Goal: Task Accomplishment & Management: Manage account settings

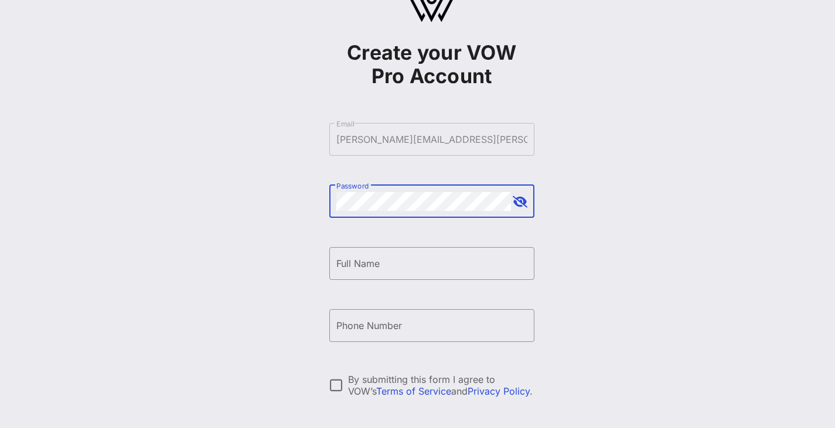
scroll to position [26, 0]
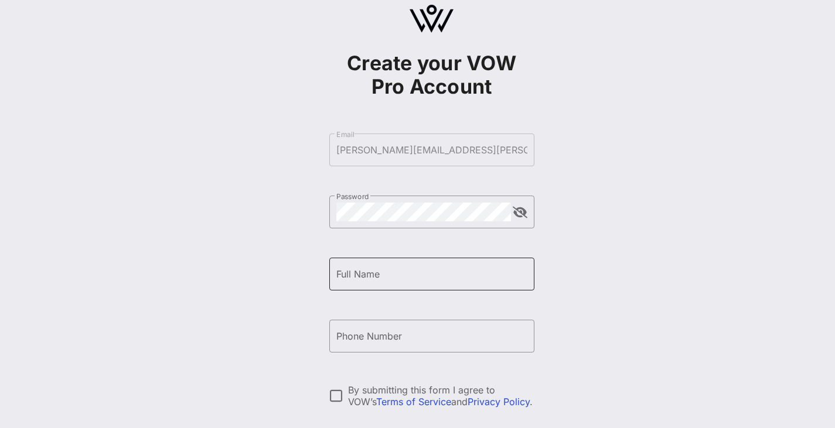
click at [403, 285] on div "Full Name" at bounding box center [431, 274] width 191 height 33
type input "[PERSON_NAME]"
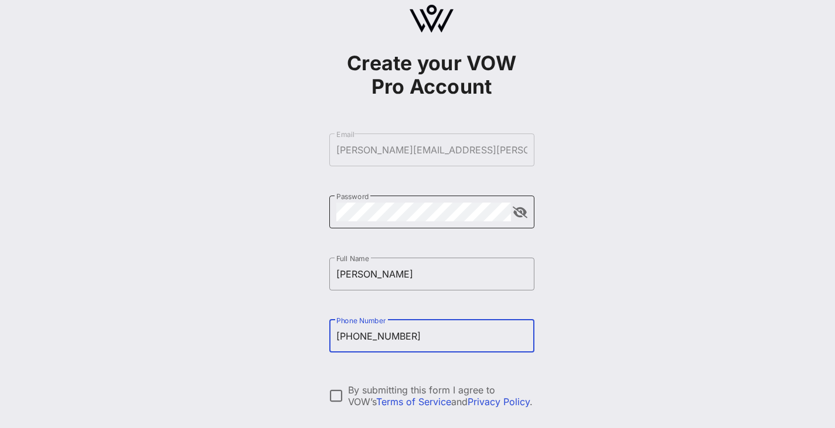
type input "[PHONE_NUMBER]"
click at [511, 213] on div at bounding box center [519, 213] width 16 height 14
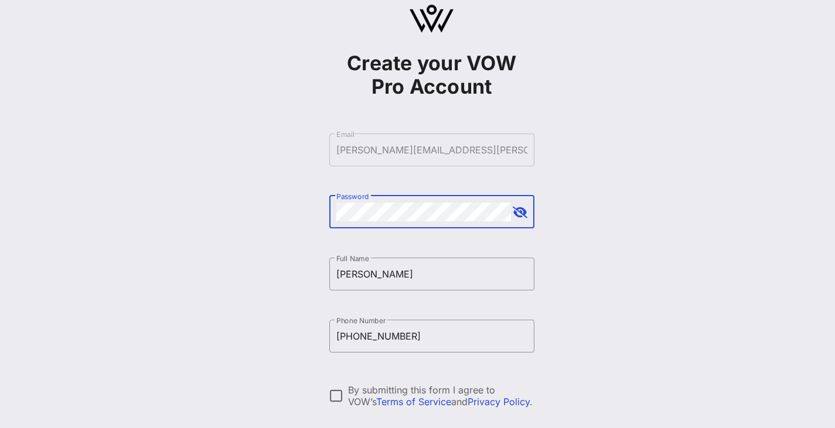
click at [518, 213] on button "append icon" at bounding box center [519, 213] width 15 height 12
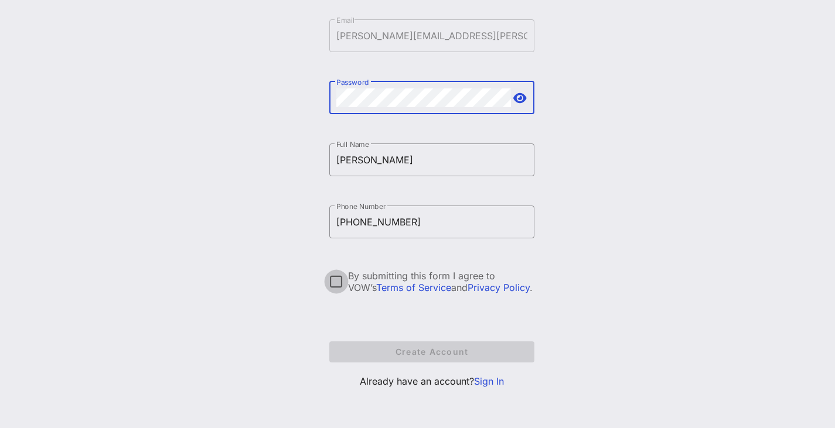
click at [334, 282] on div at bounding box center [336, 282] width 20 height 20
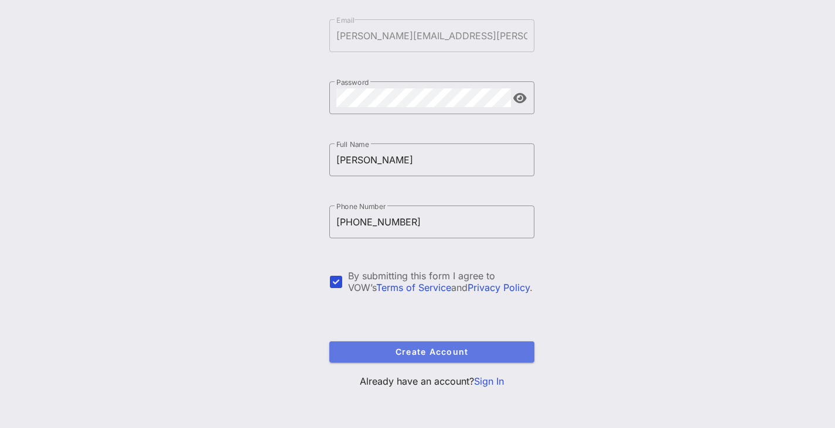
click at [408, 356] on span "Create Account" at bounding box center [431, 352] width 186 height 10
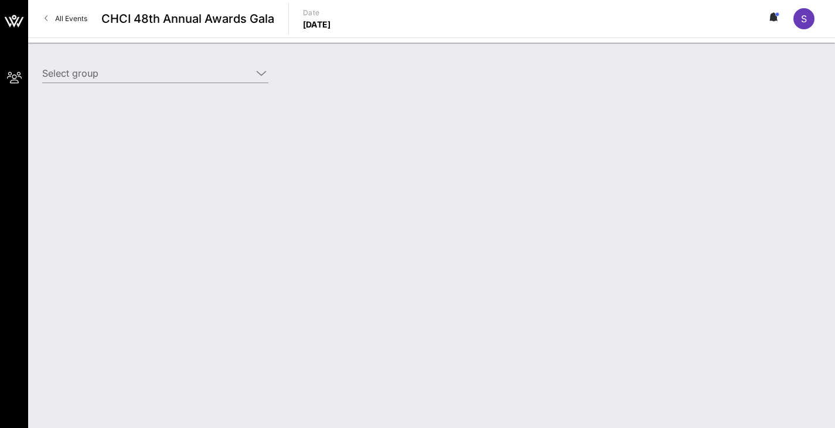
type input "Diageo (Diageo) [[PERSON_NAME], [PERSON_NAME][EMAIL_ADDRESS][PERSON_NAME][DOMAI…"
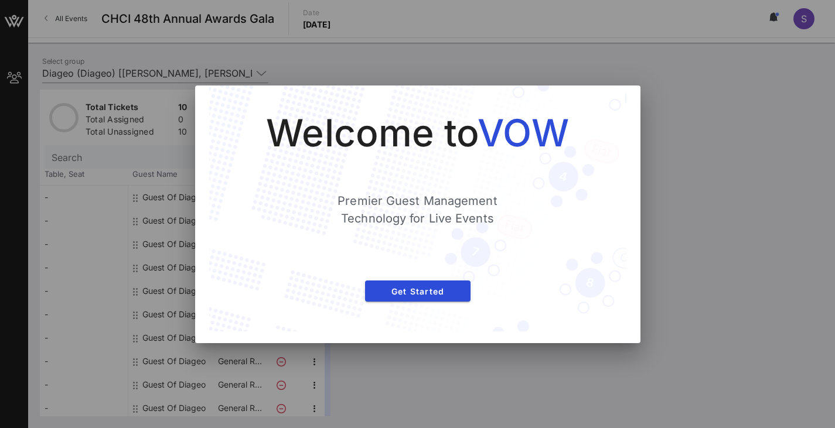
click at [472, 283] on div "Welcome to VOW Premier Guest Management Technology for Live Events Get Started" at bounding box center [417, 208] width 370 height 199
click at [436, 295] on span "Get Started" at bounding box center [417, 291] width 87 height 10
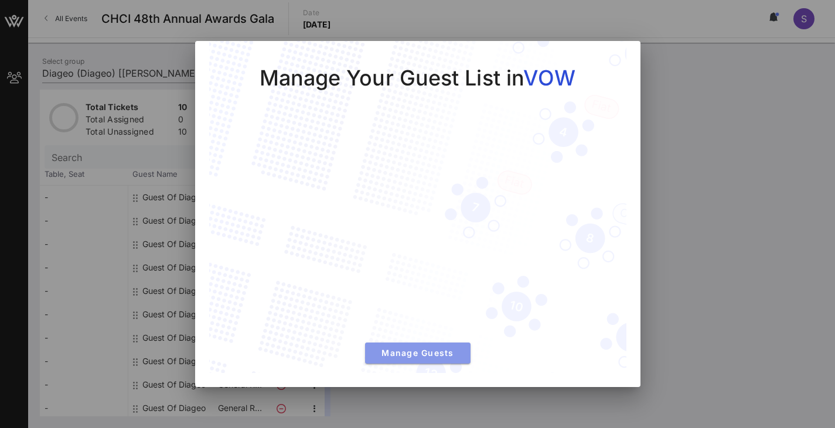
click at [453, 351] on span "Manage Guests" at bounding box center [417, 353] width 87 height 10
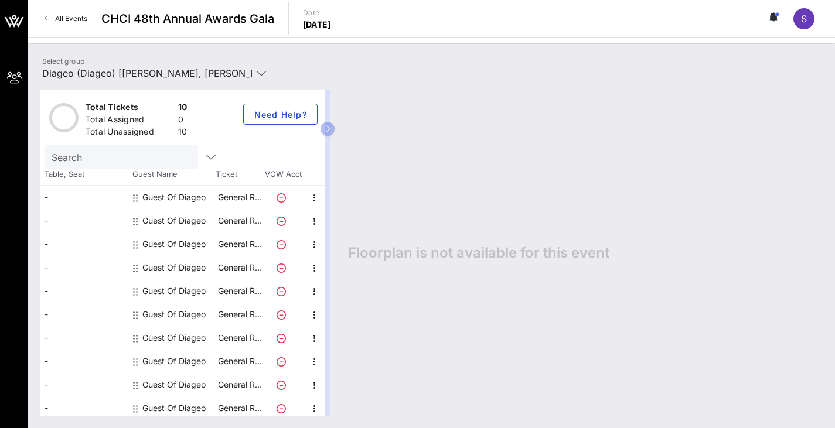
click at [211, 194] on div "Guest Of Diageo" at bounding box center [172, 197] width 88 height 23
click at [229, 194] on p "General R…" at bounding box center [239, 197] width 47 height 23
click at [311, 196] on icon "button" at bounding box center [314, 198] width 14 height 14
click at [387, 137] on div "Floorplan is not available for this event" at bounding box center [579, 253] width 487 height 327
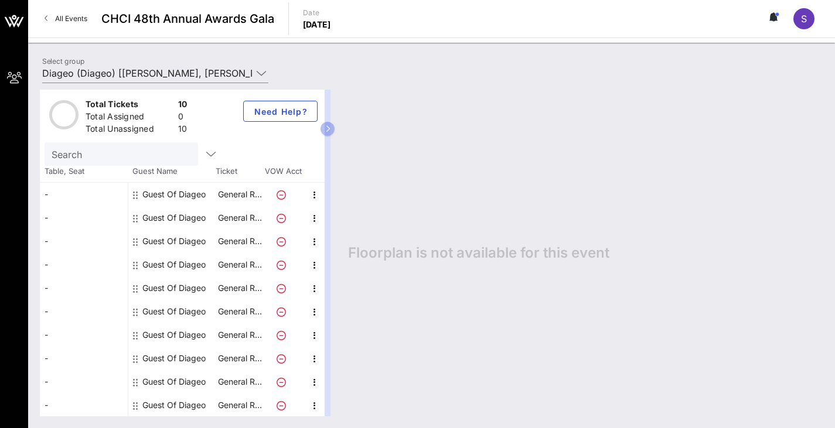
click at [135, 192] on icon at bounding box center [135, 194] width 5 height 9
click at [179, 192] on div "Guest Of Diageo" at bounding box center [173, 194] width 63 height 23
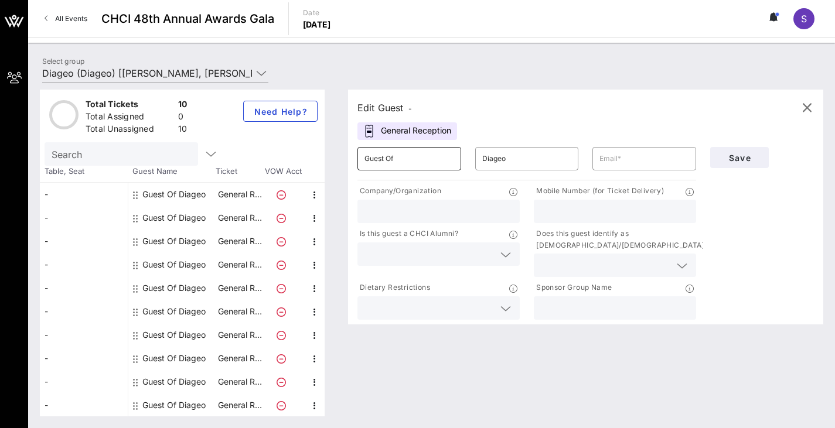
click at [437, 158] on input "Guest Of" at bounding box center [409, 158] width 90 height 19
click at [512, 156] on input "Diageo" at bounding box center [527, 158] width 90 height 19
click at [636, 151] on input "text" at bounding box center [644, 158] width 90 height 19
type input "[PERSON_NAME][EMAIL_ADDRESS][PERSON_NAME][DOMAIN_NAME]"
type input "Diageo"
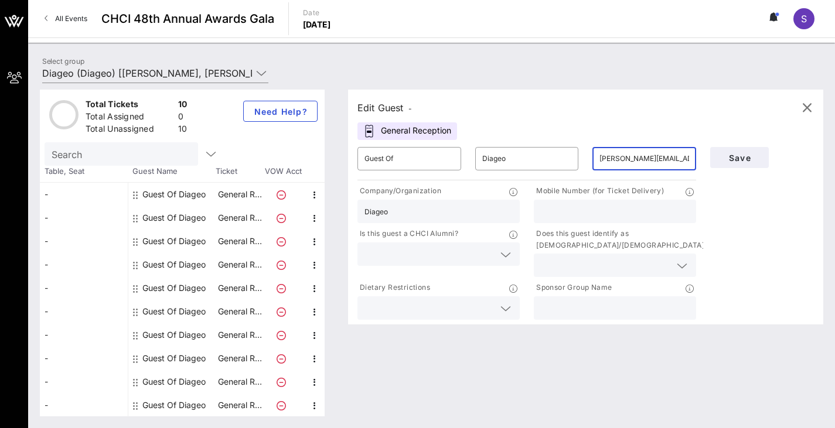
type input "9548307507"
click at [443, 213] on input "Diageo" at bounding box center [438, 211] width 148 height 15
click at [586, 213] on input "9548307507" at bounding box center [615, 211] width 148 height 15
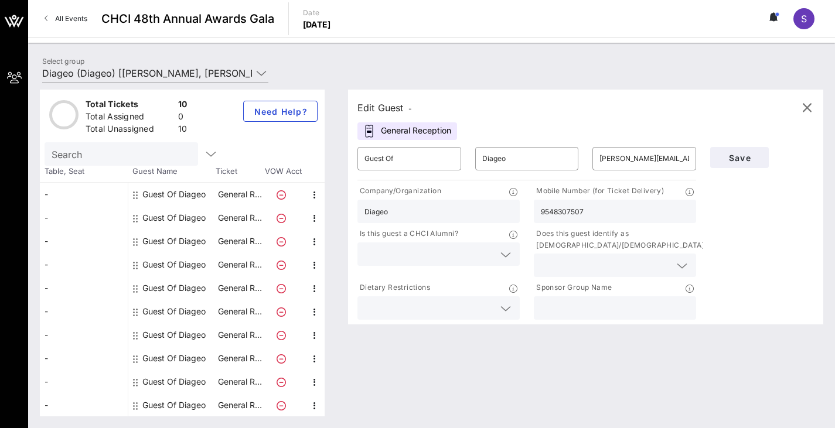
click at [586, 213] on input "9548307507" at bounding box center [615, 211] width 148 height 15
click at [597, 212] on input "9548307507" at bounding box center [615, 211] width 148 height 15
click at [557, 263] on input "text" at bounding box center [605, 265] width 129 height 15
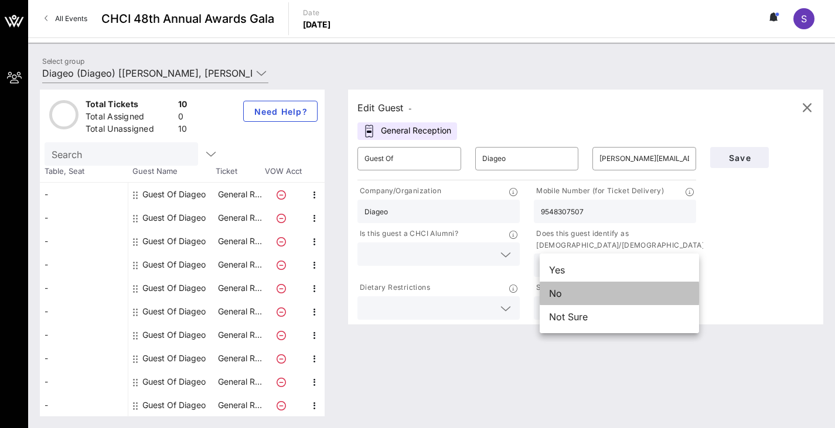
click at [573, 298] on div "No" at bounding box center [618, 293] width 159 height 23
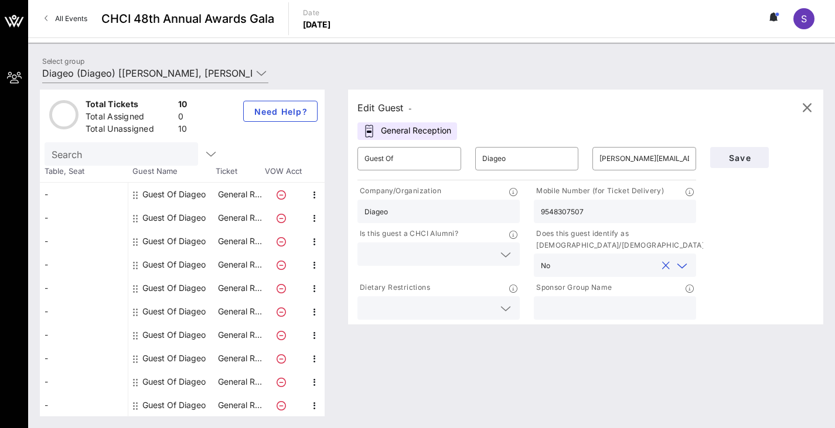
click at [449, 252] on input "text" at bounding box center [428, 254] width 129 height 15
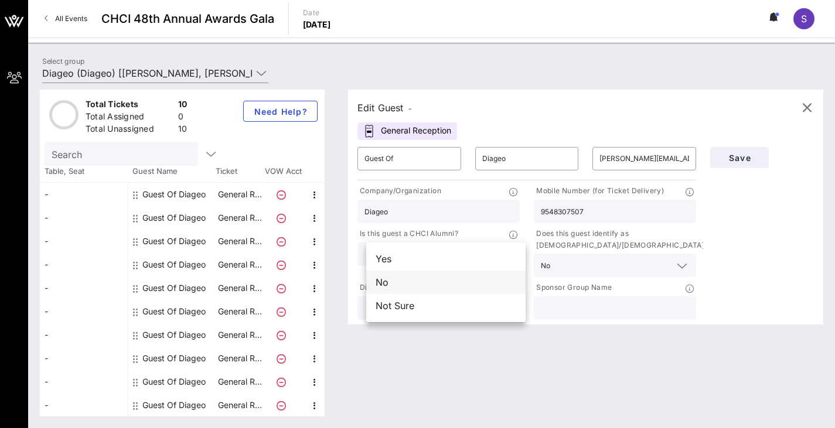
click at [442, 275] on div "No" at bounding box center [445, 282] width 159 height 23
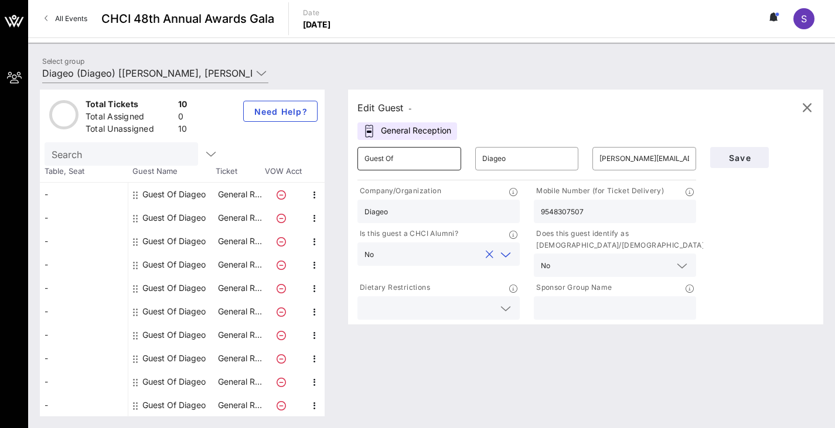
click at [413, 155] on input "Guest Of" at bounding box center [409, 158] width 90 height 19
type input "S"
click at [570, 144] on div "​ Diageo" at bounding box center [527, 158] width 118 height 37
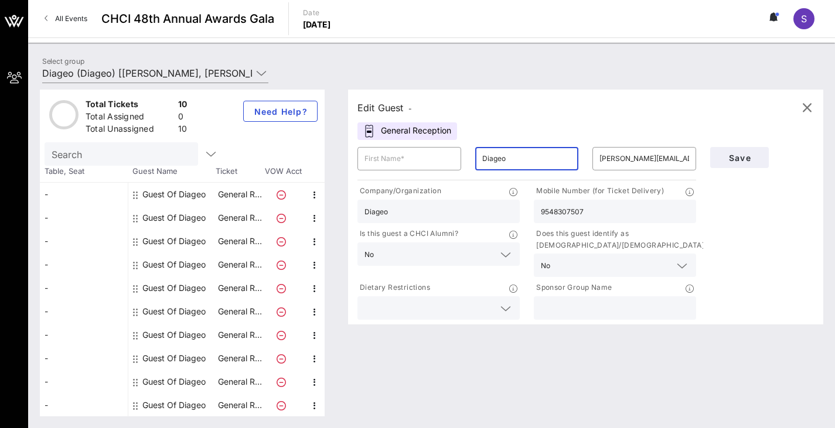
click at [551, 160] on input "Diageo" at bounding box center [527, 158] width 90 height 19
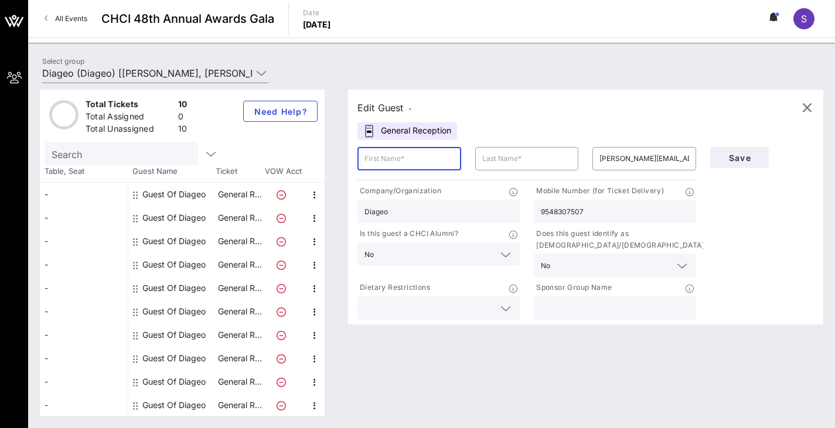
click at [398, 153] on input "text" at bounding box center [409, 158] width 90 height 19
type input "[PERSON_NAME]"
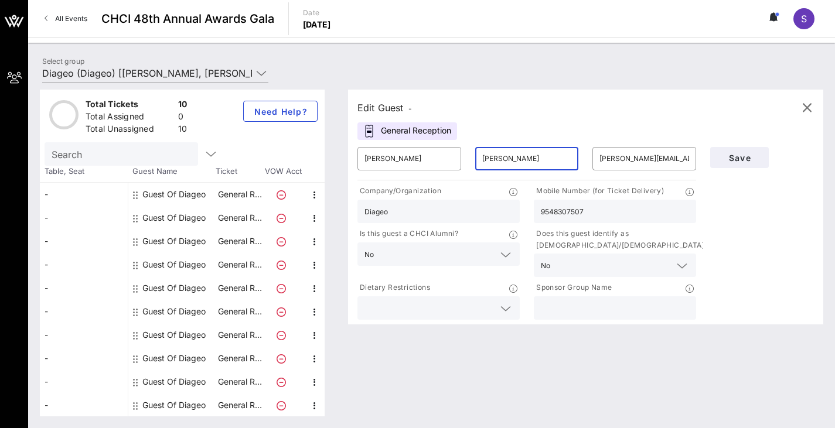
type input "[PERSON_NAME]"
click at [757, 213] on div "Save" at bounding box center [762, 231] width 118 height 182
click at [500, 302] on div at bounding box center [438, 307] width 148 height 23
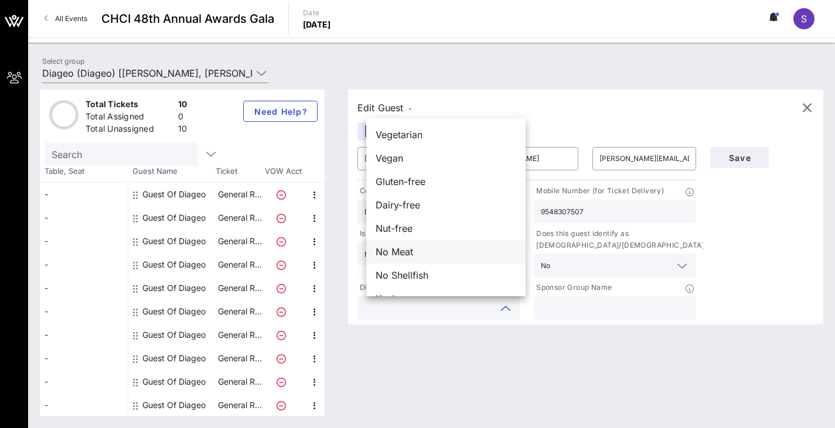
scroll to position [19, 0]
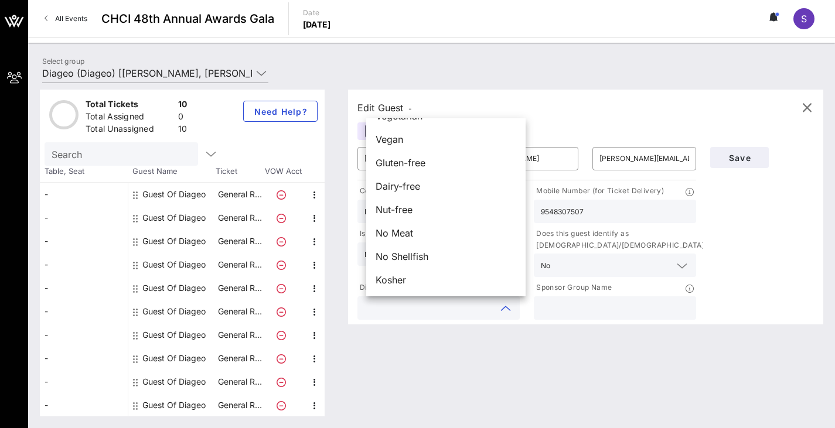
click at [796, 242] on div "Save" at bounding box center [762, 231] width 118 height 182
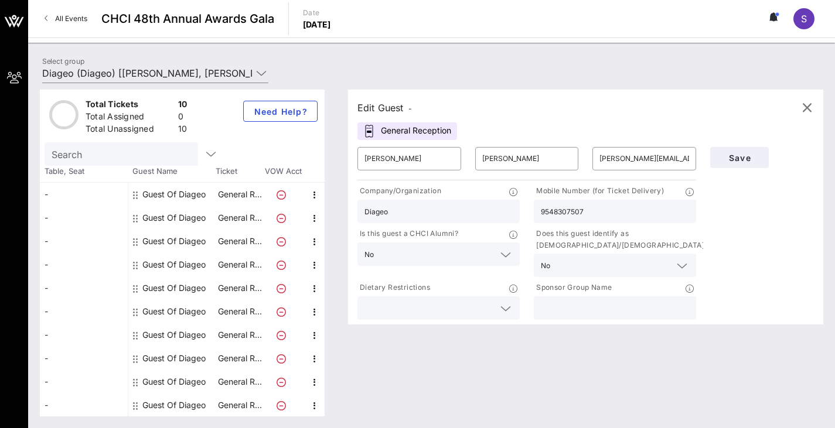
click at [630, 317] on div at bounding box center [615, 307] width 148 height 23
click at [803, 208] on div "Save" at bounding box center [762, 231] width 118 height 182
click at [741, 158] on span "Save" at bounding box center [739, 158] width 40 height 10
click at [642, 162] on input "[PERSON_NAME][EMAIL_ADDRESS][PERSON_NAME][DOMAIN_NAME]" at bounding box center [644, 158] width 90 height 19
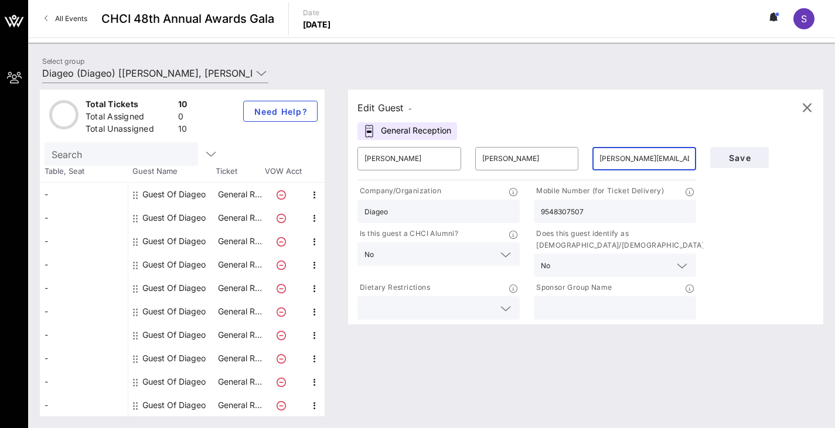
click at [642, 162] on input "[PERSON_NAME][EMAIL_ADDRESS][PERSON_NAME][DOMAIN_NAME]" at bounding box center [644, 158] width 90 height 19
type input "[PERSON_NAME][EMAIL_ADDRESS][PERSON_NAME][DOMAIN_NAME]"
click at [758, 197] on div "Save" at bounding box center [762, 231] width 118 height 182
click at [737, 154] on span "Save" at bounding box center [739, 158] width 40 height 10
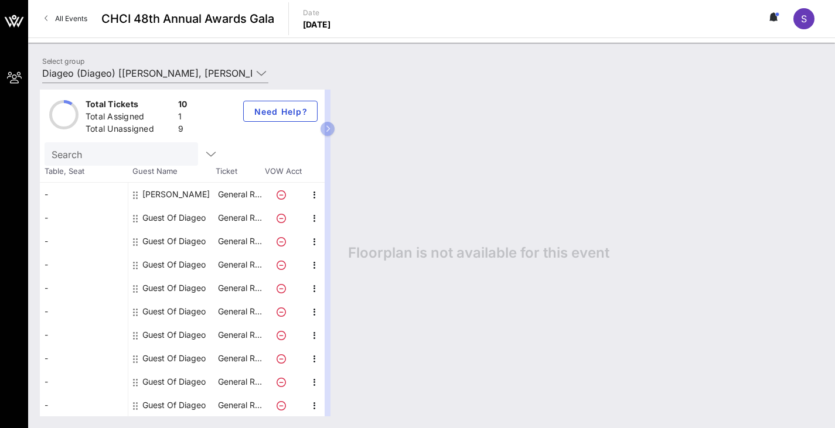
click at [185, 213] on div "Guest Of Diageo" at bounding box center [173, 217] width 63 height 23
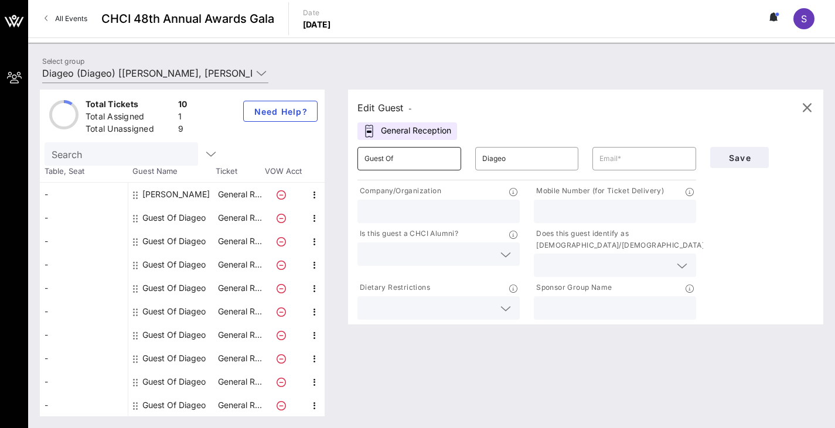
click at [439, 162] on input "Guest Of" at bounding box center [409, 158] width 90 height 19
type input "a"
type input "[PERSON_NAME]"
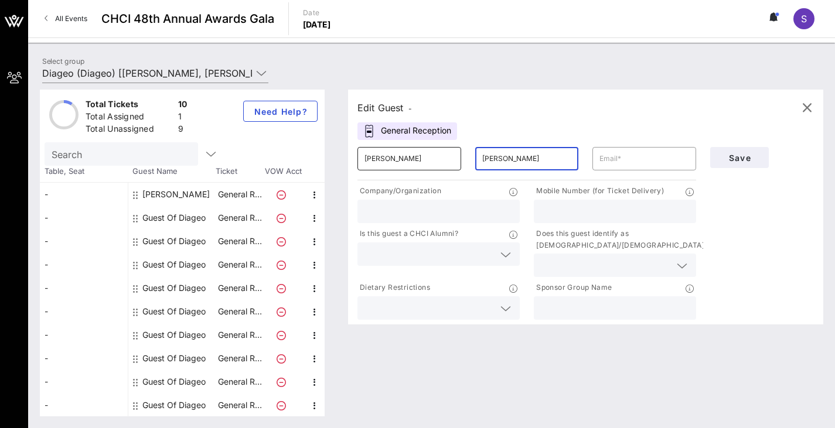
type input "[PERSON_NAME]"
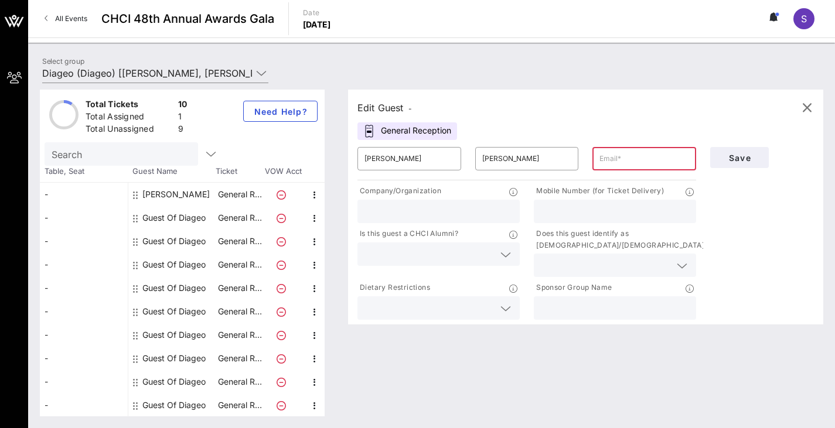
paste input "[EMAIL_ADDRESS][DOMAIN_NAME]"
type input "[EMAIL_ADDRESS][DOMAIN_NAME]"
click at [465, 218] on input "text" at bounding box center [438, 211] width 148 height 15
type input "Adobe"
click at [768, 227] on div "Save" at bounding box center [762, 231] width 118 height 182
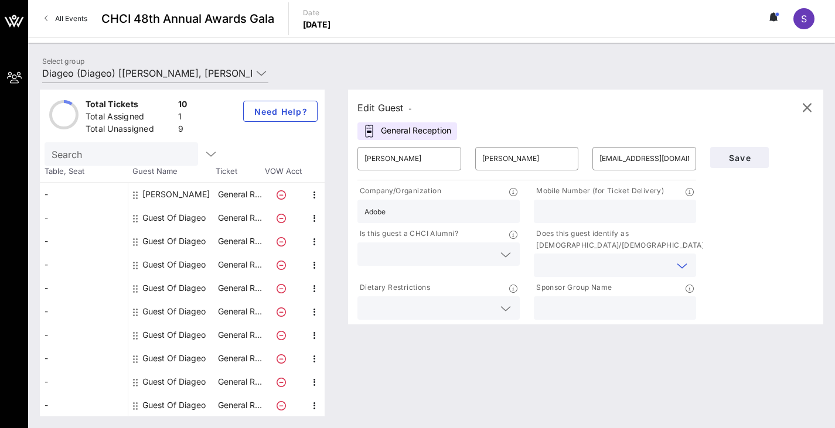
click at [659, 268] on input "text" at bounding box center [605, 265] width 129 height 15
click at [606, 296] on div "No" at bounding box center [618, 293] width 159 height 23
click at [500, 263] on div at bounding box center [438, 253] width 148 height 23
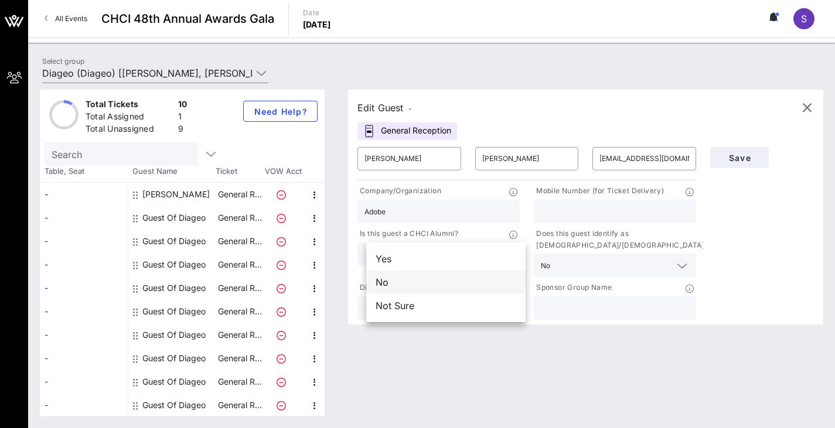
click at [472, 283] on div "No" at bounding box center [445, 282] width 159 height 23
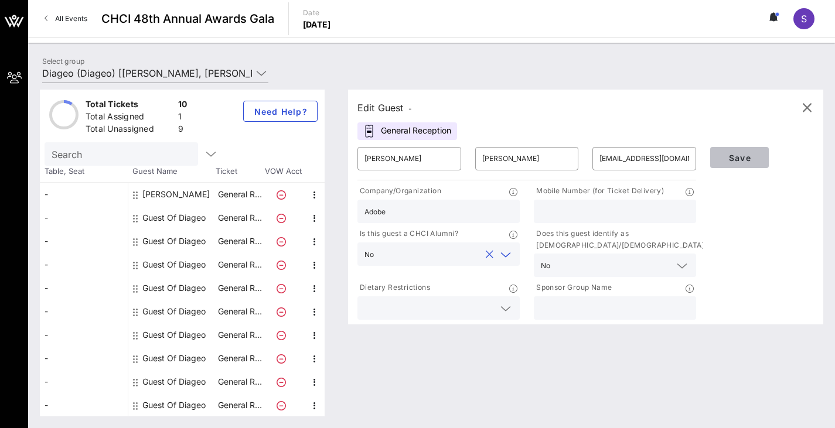
click at [740, 162] on span "Save" at bounding box center [739, 158] width 40 height 10
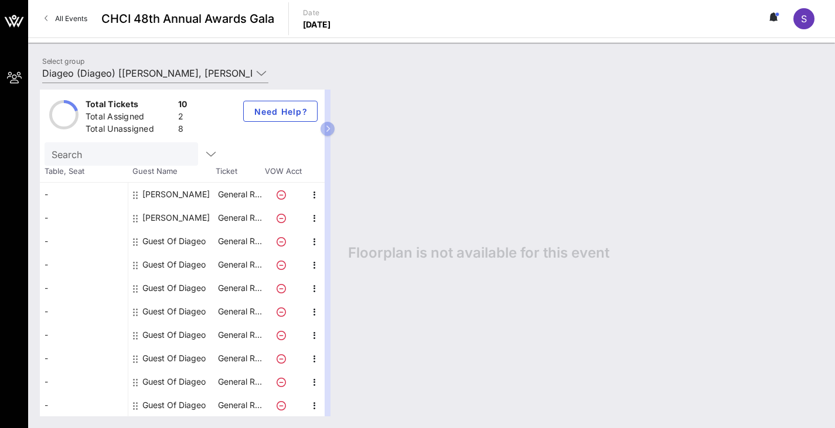
click at [179, 241] on div "Guest Of Diageo" at bounding box center [173, 241] width 63 height 23
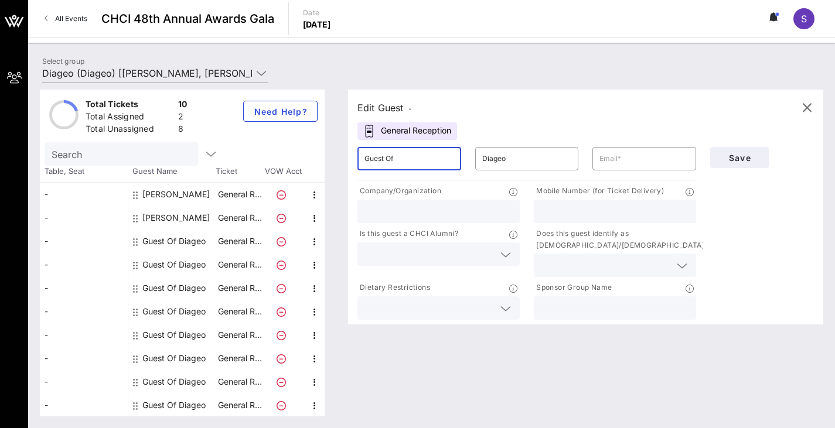
click at [433, 160] on input "Guest Of" at bounding box center [409, 158] width 90 height 19
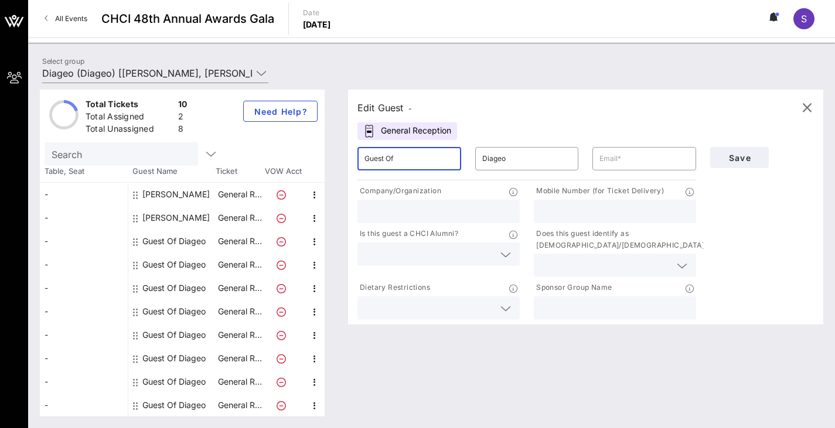
click at [433, 160] on input "Guest Of" at bounding box center [409, 158] width 90 height 19
type input "Jayant"
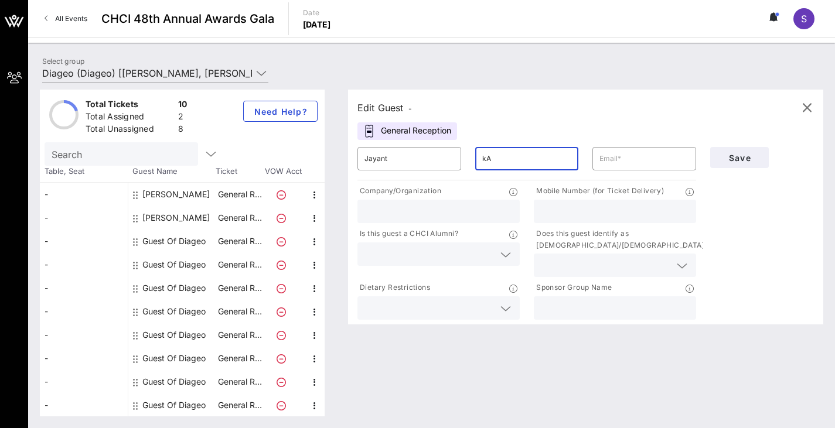
type input "k"
type input "J"
type input "[PERSON_NAME]"
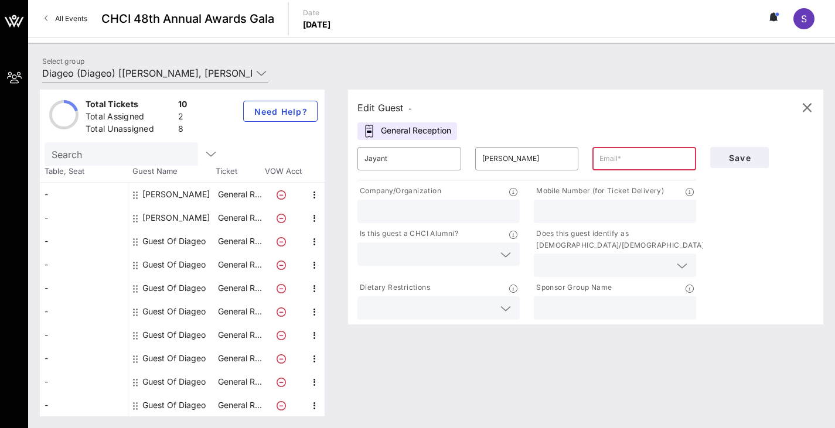
paste input "[EMAIL_ADDRESS][PERSON_NAME][DOMAIN_NAME]"
type input "[EMAIL_ADDRESS][PERSON_NAME][DOMAIN_NAME]"
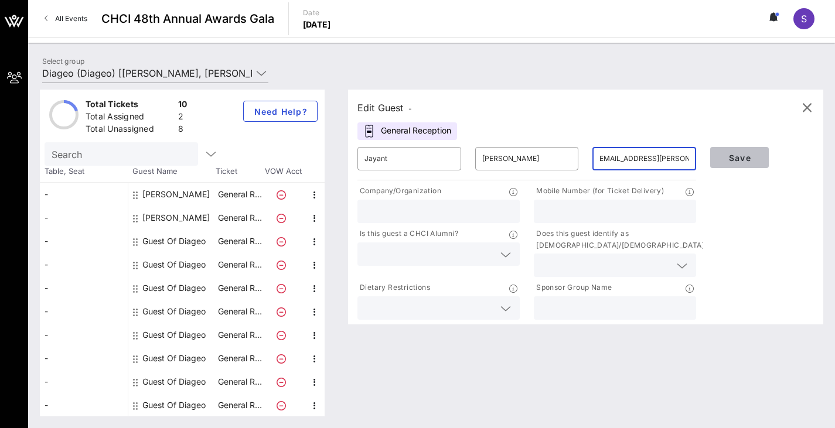
click at [743, 163] on button "Save" at bounding box center [739, 157] width 59 height 21
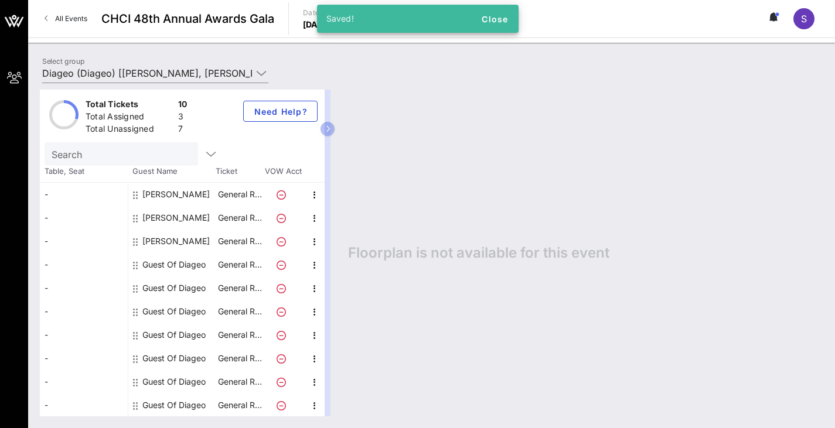
click at [203, 264] on div "Guest Of Diageo" at bounding box center [173, 264] width 63 height 23
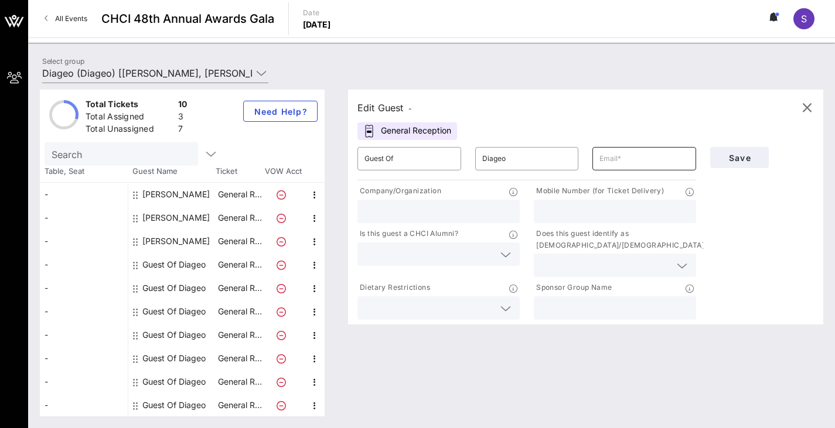
click at [631, 164] on input "text" at bounding box center [644, 158] width 90 height 19
paste input "[EMAIL_ADDRESS][DOMAIN_NAME]"
type input "[EMAIL_ADDRESS][DOMAIN_NAME]"
click at [633, 344] on div "Edit Guest - General Reception ​ Guest Of ​ Diageo ​ [EMAIL_ADDRESS][DOMAIN_NAM…" at bounding box center [579, 253] width 487 height 327
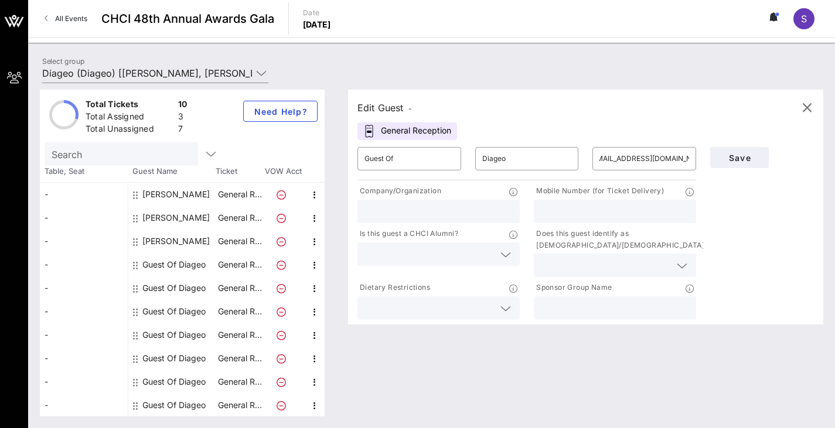
scroll to position [0, 0]
click at [413, 160] on input "Guest Of" at bounding box center [409, 158] width 90 height 19
paste input "[PERSON_NAME]"
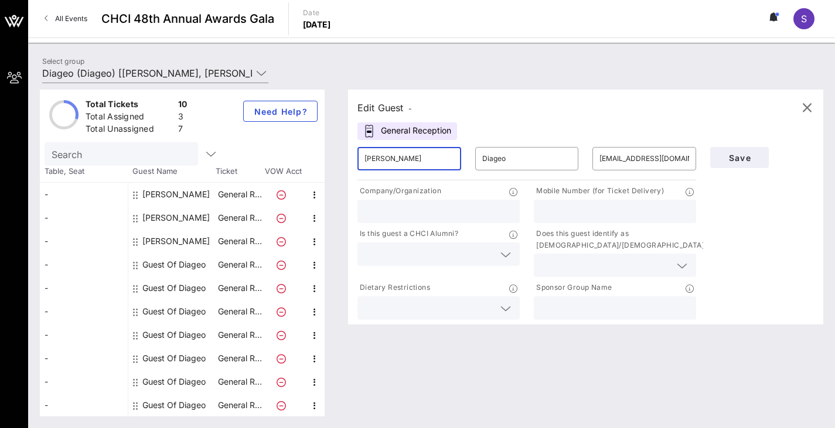
type input "[PERSON_NAME]"
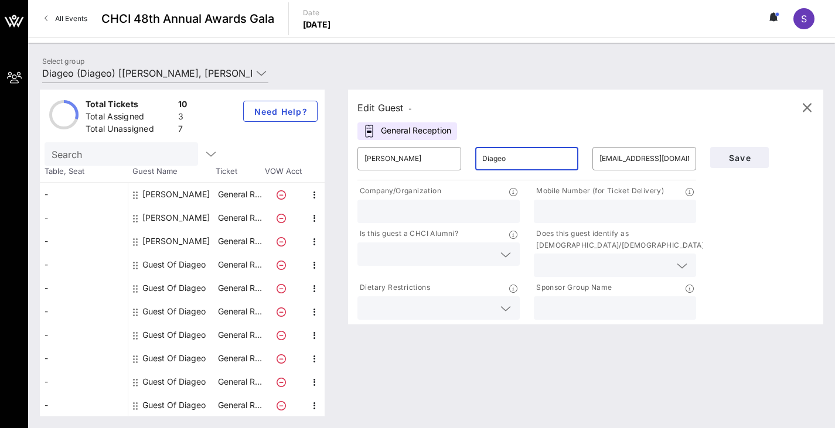
click at [555, 163] on input "Diageo" at bounding box center [527, 158] width 90 height 19
paste input "urán [PERSON_NAME]"
type input "[PERSON_NAME]"
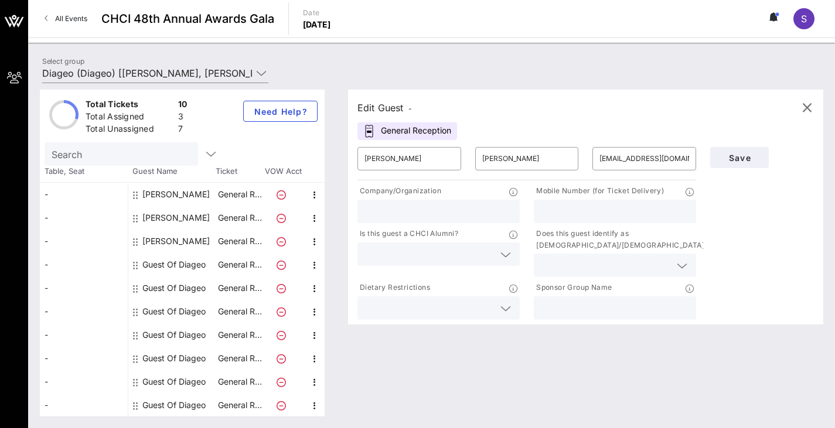
click at [703, 350] on div "Edit Guest - General Reception ​ [PERSON_NAME] ​ [PERSON_NAME] ​ [EMAIL_ADDRESS…" at bounding box center [579, 253] width 487 height 327
click at [651, 160] on input "[EMAIL_ADDRESS][DOMAIN_NAME]" at bounding box center [644, 158] width 90 height 19
click at [605, 272] on input "text" at bounding box center [605, 265] width 129 height 15
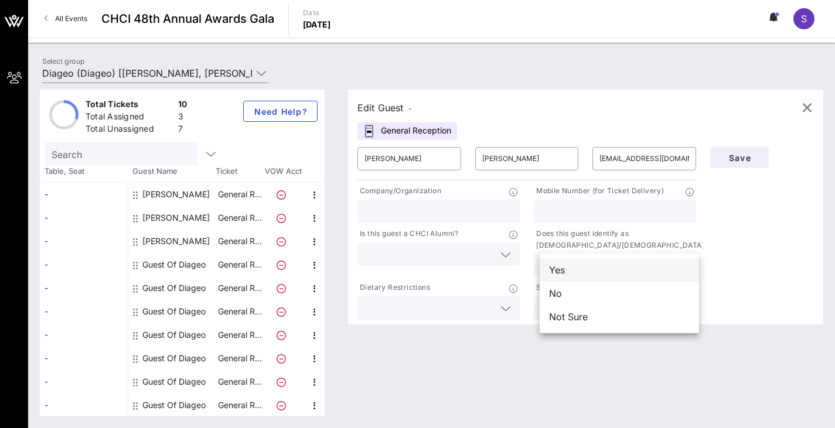
click at [601, 275] on div "Yes" at bounding box center [618, 269] width 159 height 23
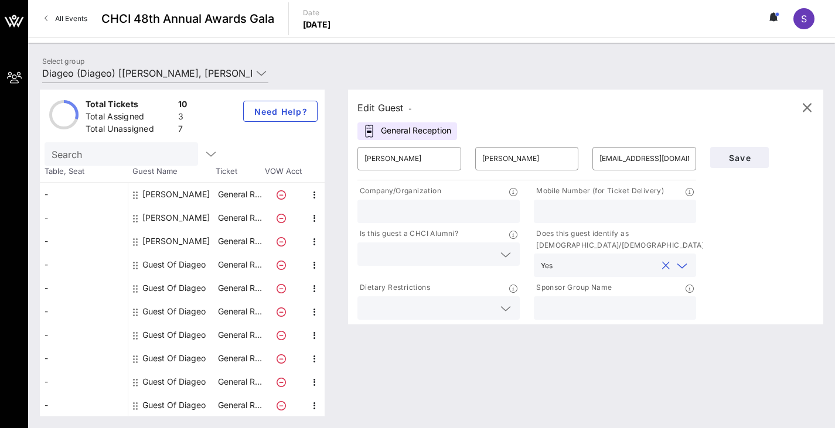
click at [748, 144] on div "Save" at bounding box center [762, 157] width 118 height 35
click at [749, 153] on span "Save" at bounding box center [739, 158] width 40 height 10
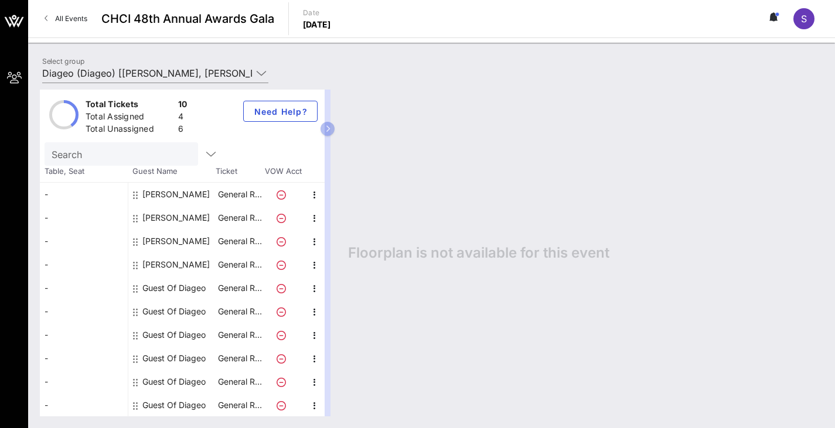
click at [182, 287] on div "Guest Of Diageo" at bounding box center [173, 287] width 63 height 23
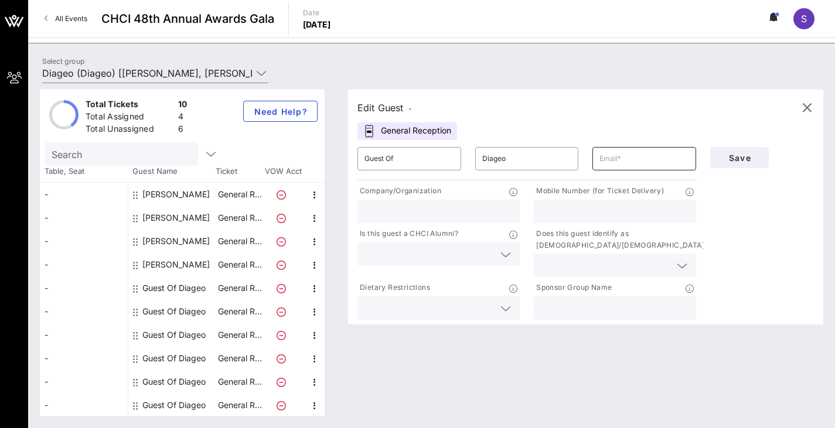
click at [618, 152] on input "text" at bounding box center [644, 158] width 90 height 19
paste input "[PERSON_NAME][EMAIL_ADDRESS][PERSON_NAME][DOMAIN_NAME]"
type input "[PERSON_NAME][EMAIL_ADDRESS][PERSON_NAME][DOMAIN_NAME]"
click at [425, 162] on input "Guest Of" at bounding box center [409, 158] width 90 height 19
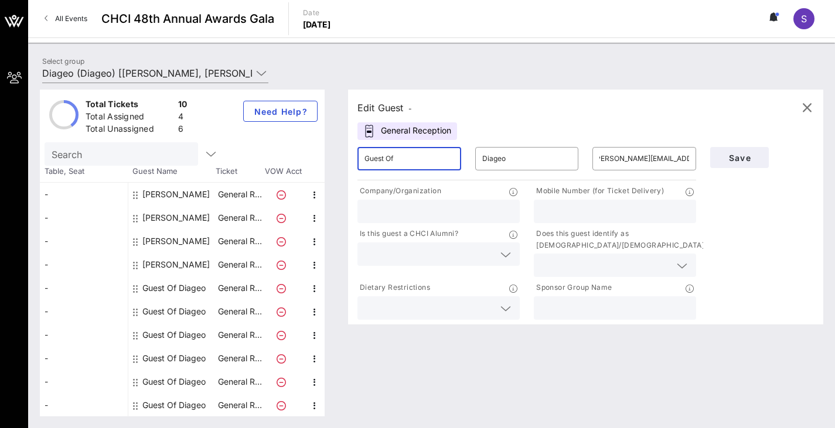
scroll to position [0, 0]
click at [425, 162] on input "Guest Of" at bounding box center [409, 158] width 90 height 19
type input "[PERSON_NAME]"
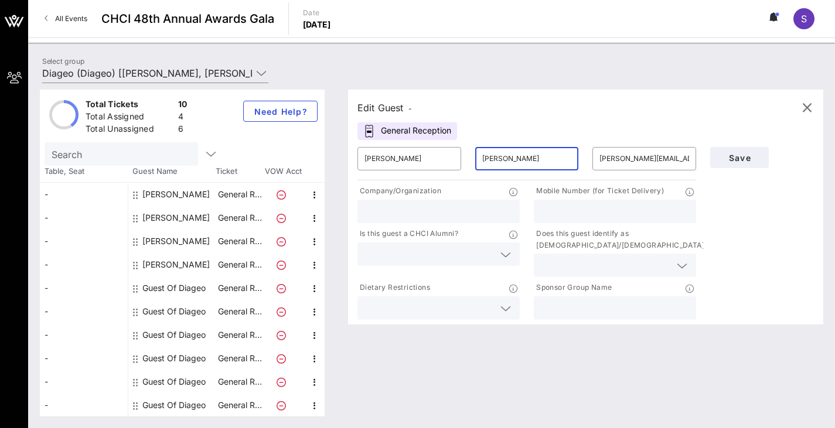
type input "[PERSON_NAME]"
click at [658, 266] on input "text" at bounding box center [605, 265] width 129 height 15
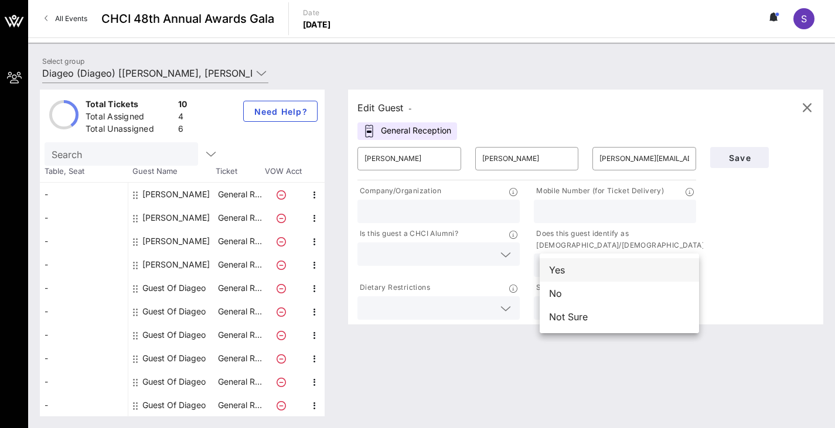
click at [630, 273] on div "Yes" at bounding box center [618, 269] width 159 height 23
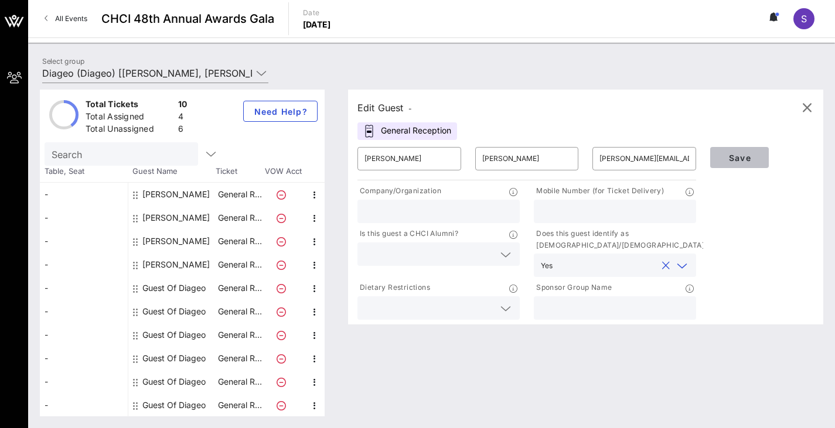
click at [729, 151] on button "Save" at bounding box center [739, 157] width 59 height 21
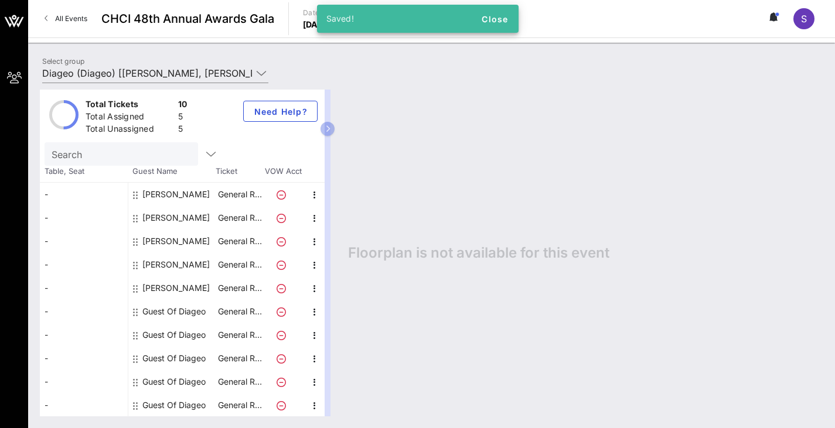
click at [183, 315] on div "Guest Of Diageo" at bounding box center [173, 311] width 63 height 23
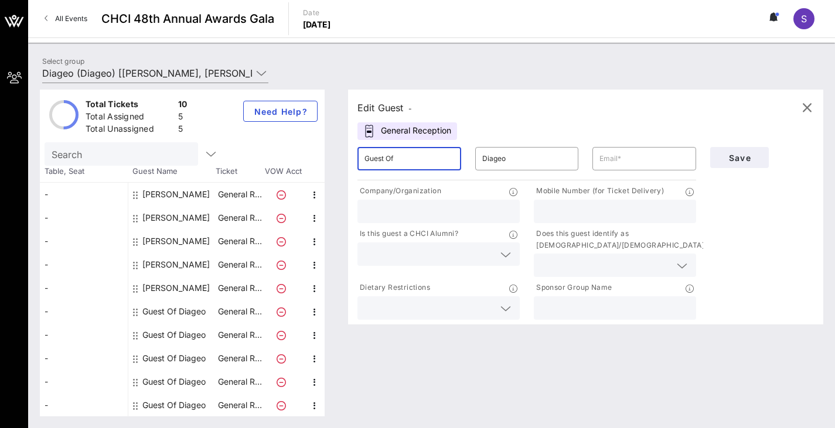
click at [405, 165] on input "Guest Of" at bounding box center [409, 158] width 90 height 19
paste input "[PERSON_NAME]"
click at [401, 158] on input "[PERSON_NAME]" at bounding box center [409, 158] width 90 height 19
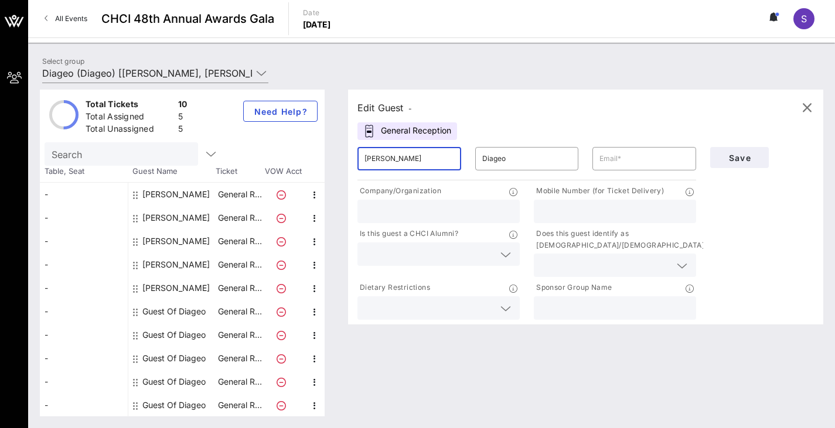
drag, startPoint x: 395, startPoint y: 159, endPoint x: 476, endPoint y: 158, distance: 81.4
click at [476, 158] on div "​ [PERSON_NAME] ​ Diageo ​" at bounding box center [526, 158] width 353 height 37
type input "[PERSON_NAME]"
click at [556, 158] on input "Diageo" at bounding box center [527, 158] width 90 height 19
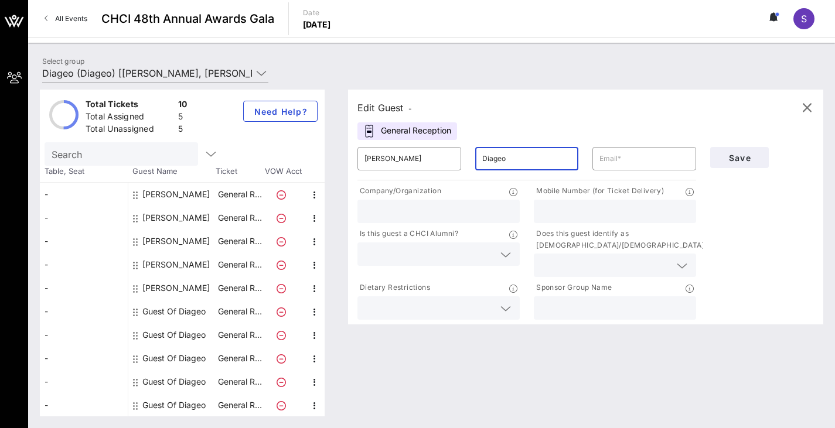
click at [556, 158] on input "Diageo" at bounding box center [527, 158] width 90 height 19
paste input "[PERSON_NAME]"
type input "[PERSON_NAME]"
click at [737, 163] on button "Save" at bounding box center [739, 157] width 59 height 21
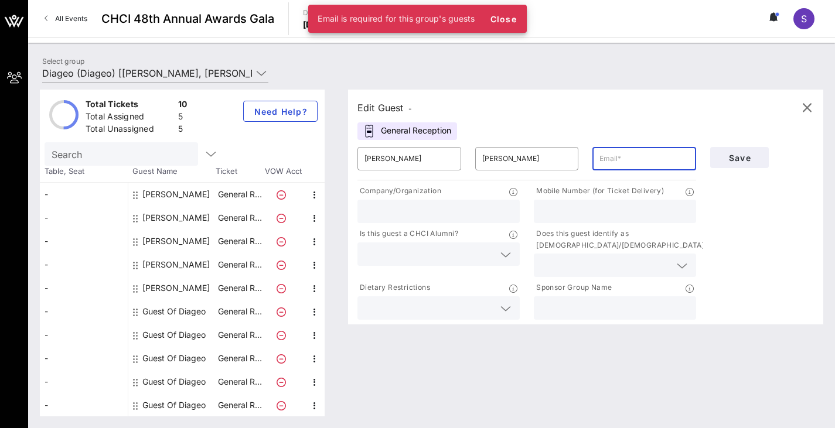
click at [605, 156] on input "text" at bounding box center [644, 158] width 90 height 19
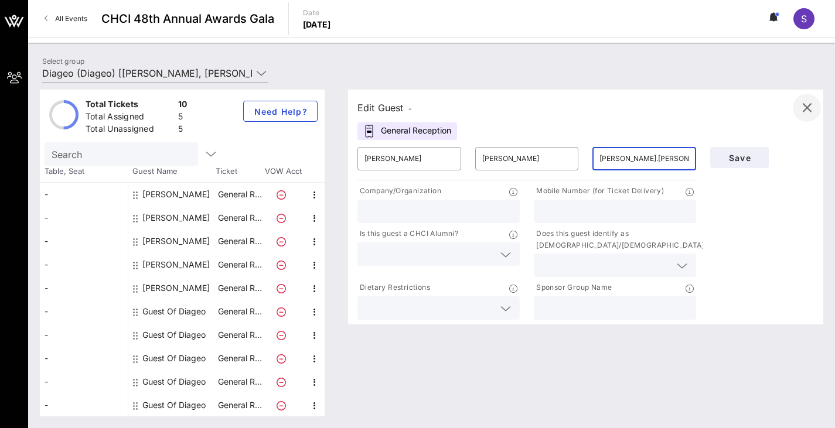
type input "[PERSON_NAME].[PERSON_NAME]"
click at [808, 105] on icon "button" at bounding box center [806, 108] width 14 height 14
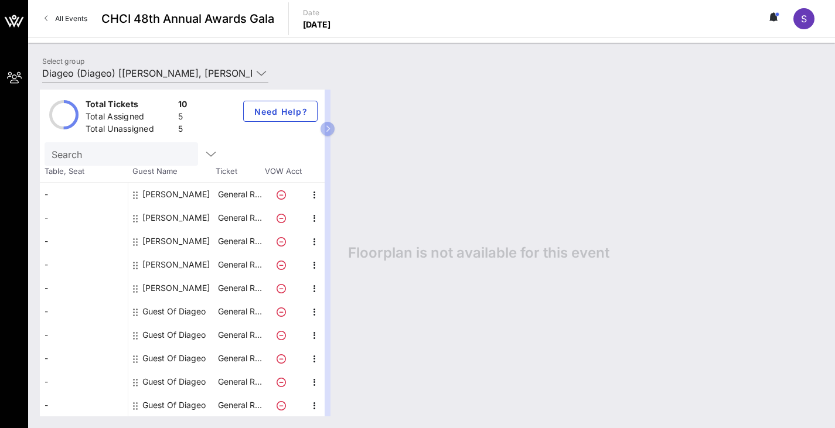
click at [174, 309] on div "Guest Of Diageo" at bounding box center [173, 311] width 63 height 23
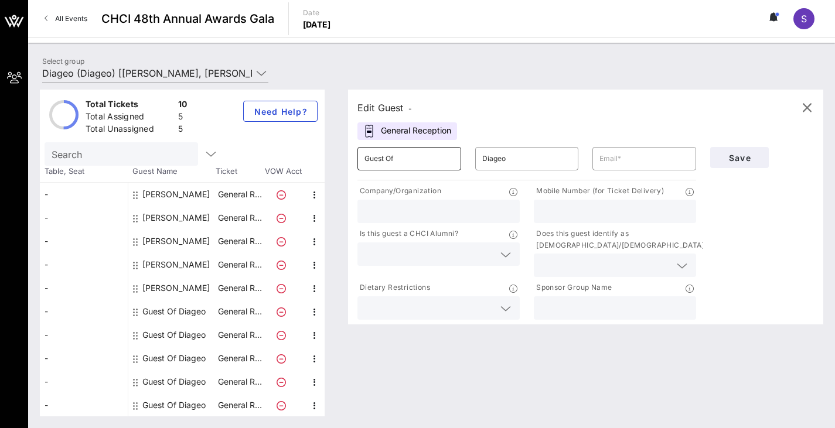
click at [412, 158] on input "Guest Of" at bounding box center [409, 158] width 90 height 19
type input "[PERSON_NAME]"
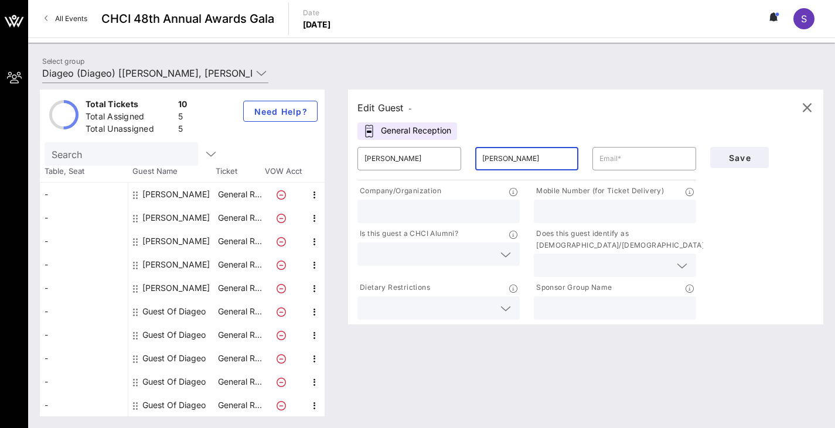
type input "[PERSON_NAME]"
click at [634, 163] on input "text" at bounding box center [644, 158] width 90 height 19
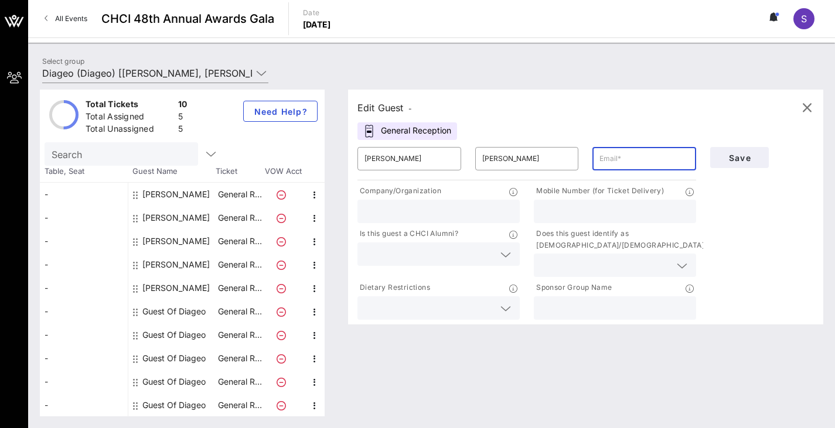
paste input "[PERSON_NAME][EMAIL_ADDRESS][PERSON_NAME][DOMAIN_NAME]"
click at [634, 163] on input "[PERSON_NAME][EMAIL_ADDRESS][PERSON_NAME][DOMAIN_NAME]" at bounding box center [644, 158] width 90 height 19
type input "[PERSON_NAME][EMAIL_ADDRESS][PERSON_NAME][DOMAIN_NAME]"
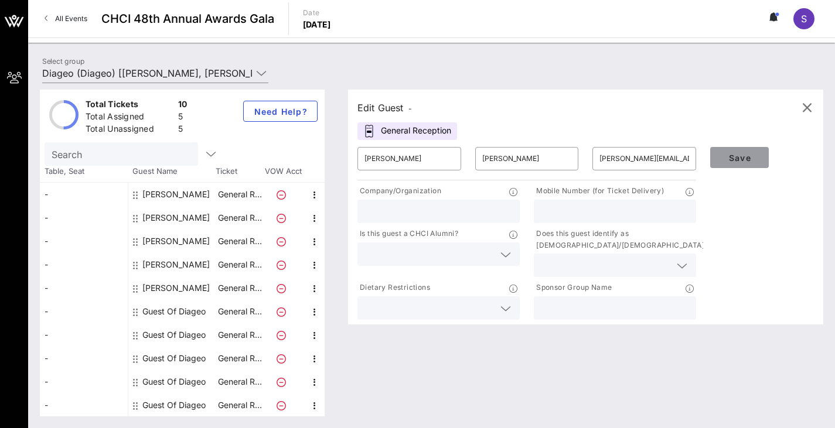
click at [733, 160] on span "Save" at bounding box center [739, 158] width 40 height 10
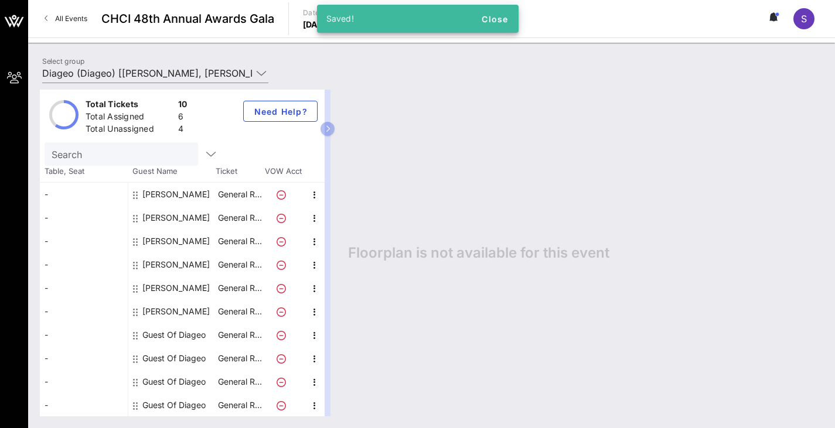
click at [192, 333] on div "Guest Of Diageo" at bounding box center [173, 334] width 63 height 23
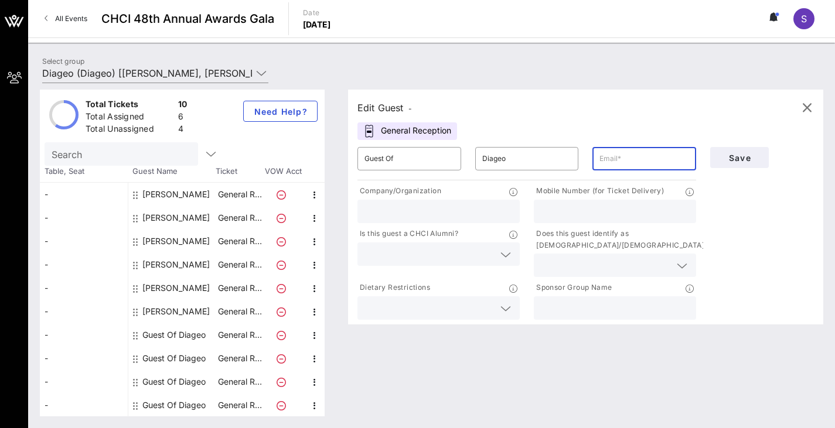
click at [614, 164] on input "text" at bounding box center [644, 158] width 90 height 19
paste input "[EMAIL_ADDRESS][DOMAIN_NAME]"
click at [614, 164] on input "[EMAIL_ADDRESS][DOMAIN_NAME]" at bounding box center [644, 158] width 90 height 19
type input "[EMAIL_ADDRESS][DOMAIN_NAME]"
click at [418, 166] on input "Guest Of" at bounding box center [409, 158] width 90 height 19
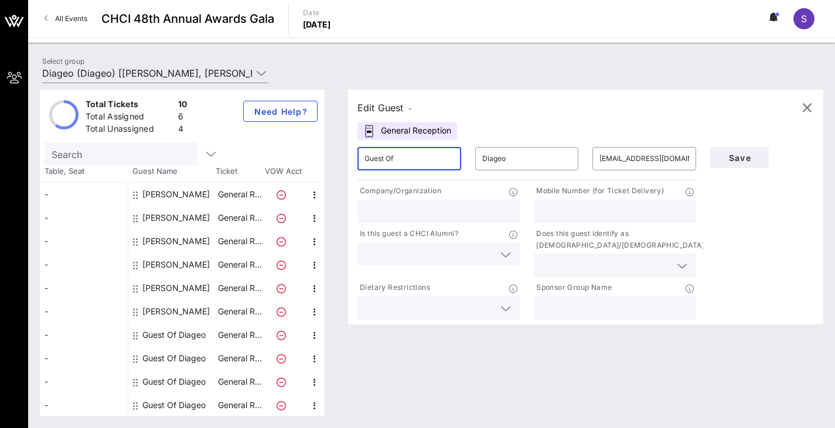
click at [418, 166] on input "Guest Of" at bounding box center [409, 158] width 90 height 19
paste input "[PERSON_NAME]"
drag, startPoint x: 399, startPoint y: 156, endPoint x: 512, endPoint y: 167, distance: 113.6
click at [512, 167] on div "​ [PERSON_NAME] ​ Diageo ​ [EMAIL_ADDRESS][DOMAIN_NAME]" at bounding box center [526, 158] width 353 height 37
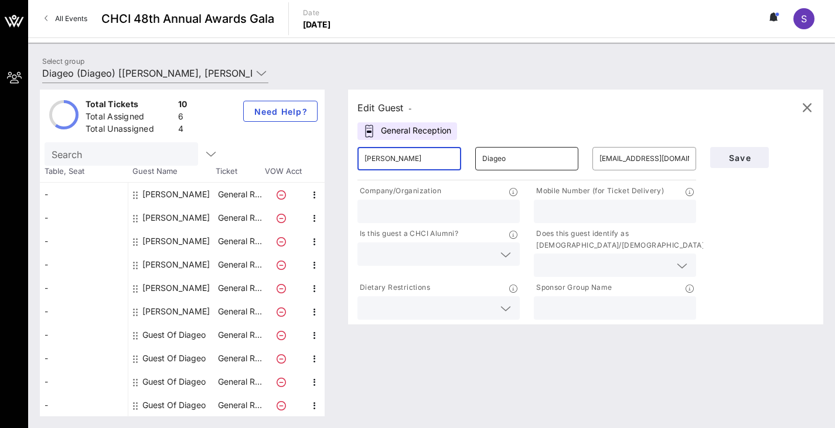
type input "[PERSON_NAME]"
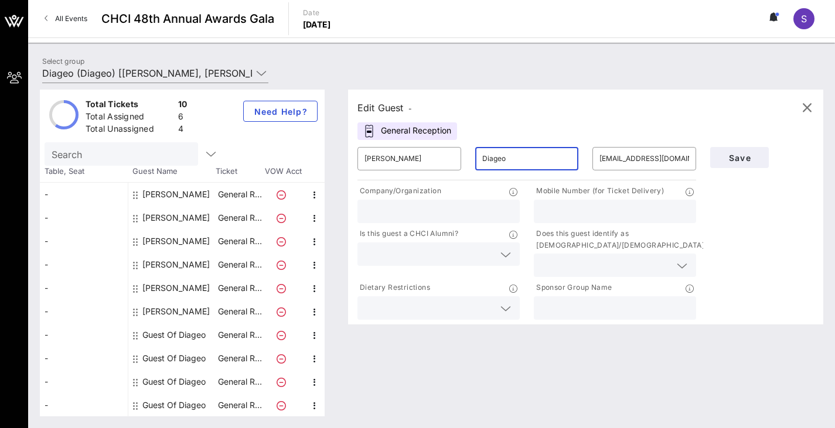
click at [512, 167] on input "Diageo" at bounding box center [527, 158] width 90 height 19
paste input "[PERSON_NAME]"
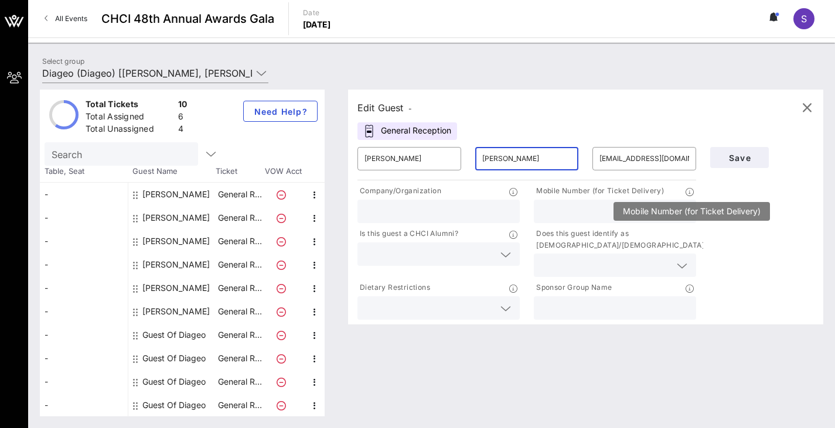
type input "[PERSON_NAME]"
click at [693, 189] on icon at bounding box center [689, 192] width 8 height 8
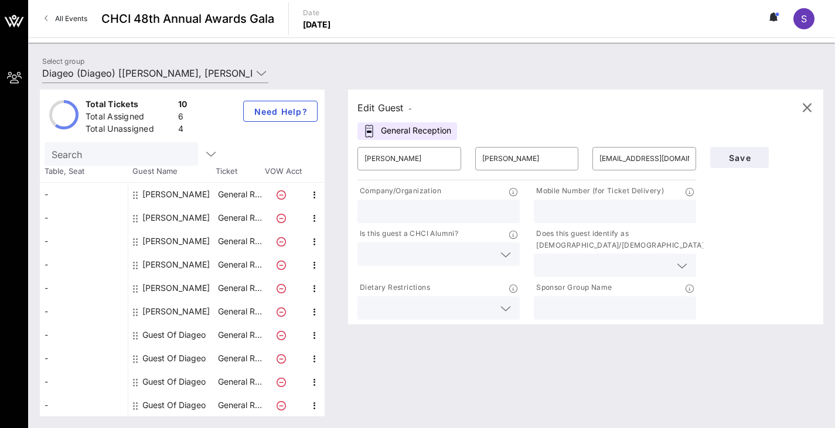
click at [583, 268] on input "text" at bounding box center [605, 265] width 129 height 15
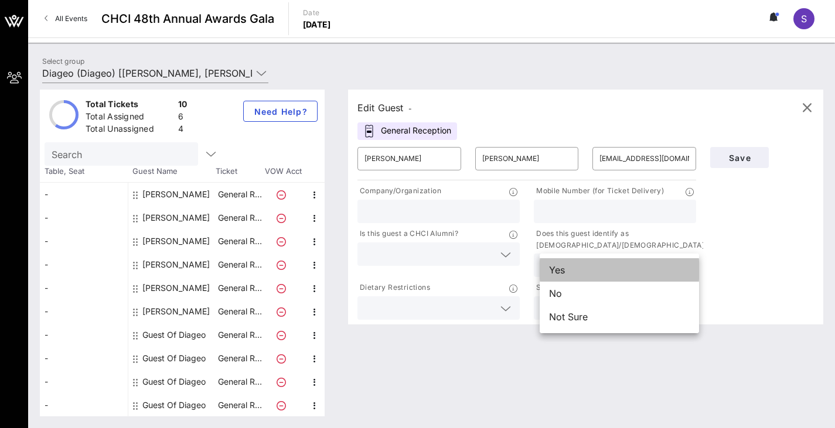
click at [584, 280] on div "Yes" at bounding box center [618, 269] width 159 height 23
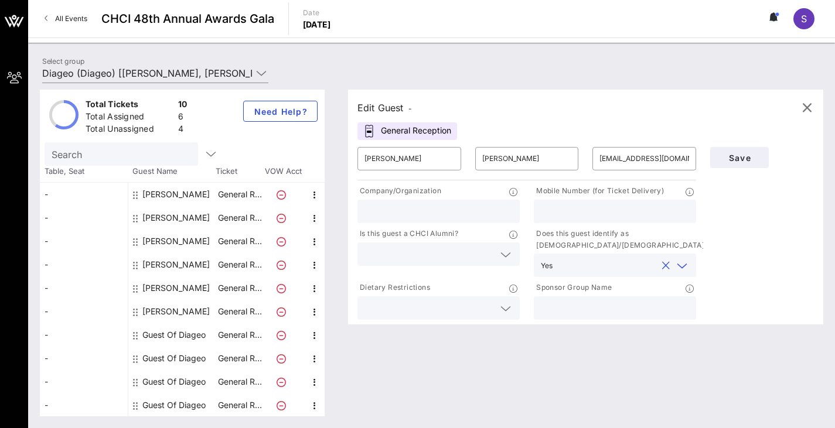
click at [731, 146] on div "Save" at bounding box center [762, 157] width 118 height 35
click at [735, 152] on button "Save" at bounding box center [739, 157] width 59 height 21
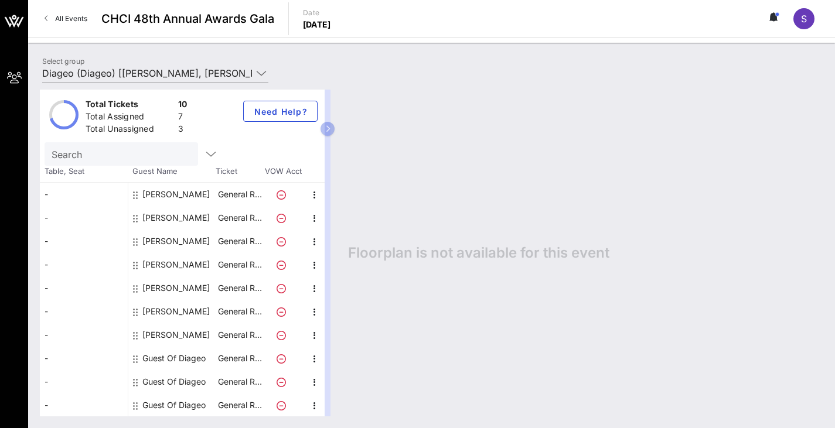
click at [542, 332] on div "Floorplan is not available for this event" at bounding box center [579, 253] width 487 height 327
